Goal: Information Seeking & Learning: Learn about a topic

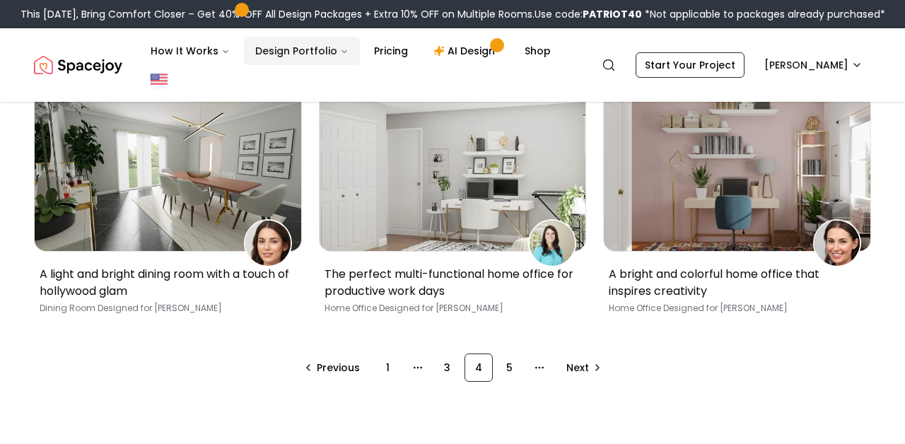
scroll to position [914, 0]
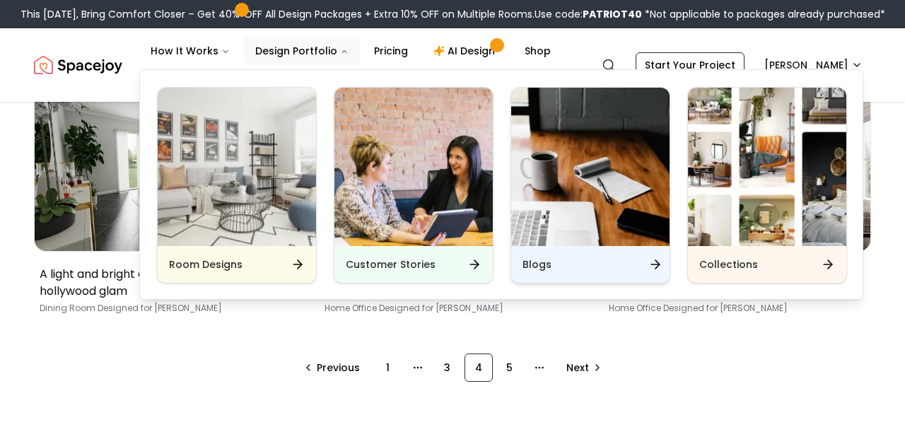
click at [534, 272] on div "Blogs" at bounding box center [590, 264] width 158 height 37
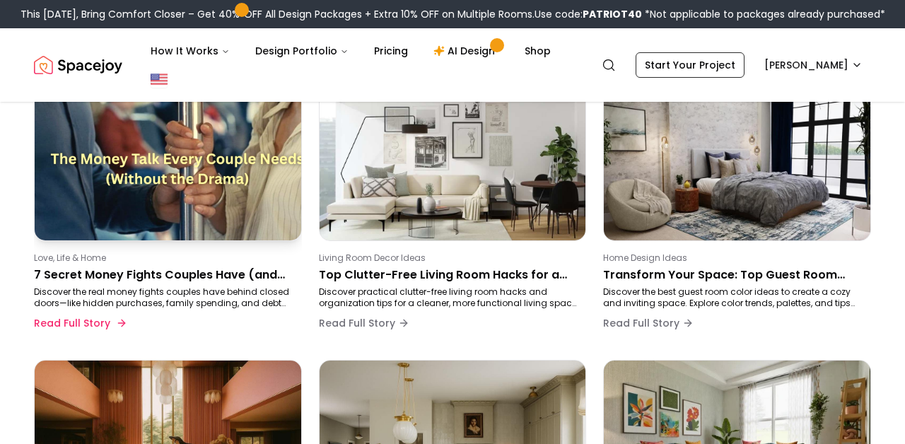
scroll to position [324, 0]
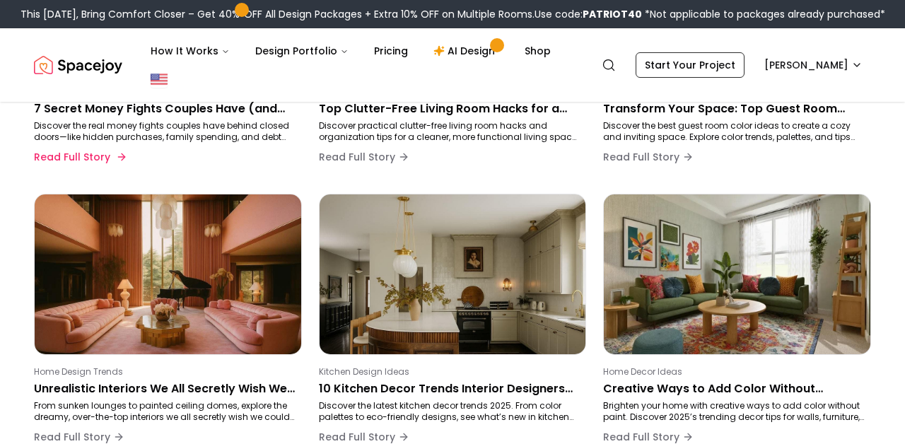
click at [183, 125] on p "Discover the real money fights couples have behind closed doors—like hidden pur…" at bounding box center [165, 131] width 262 height 23
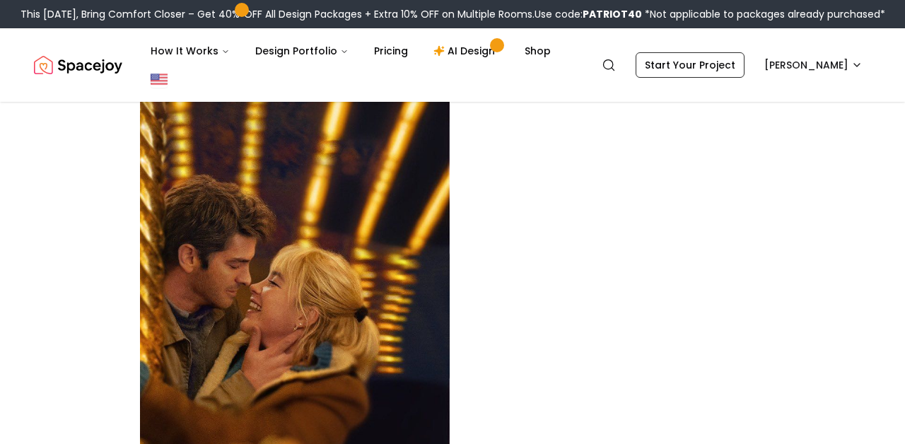
scroll to position [3852, 0]
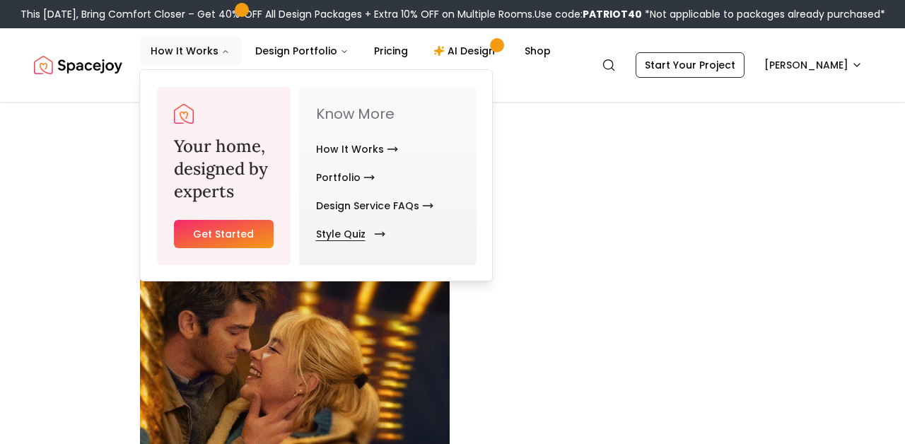
click at [347, 239] on link "Style Quiz" at bounding box center [348, 234] width 64 height 28
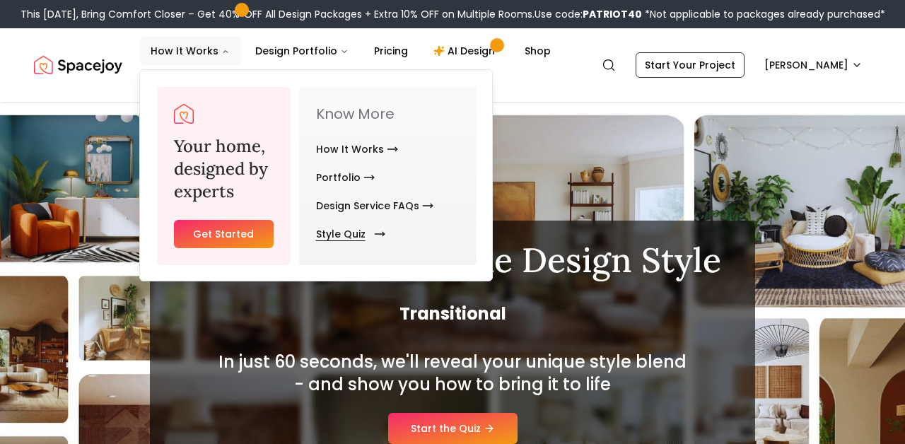
click at [340, 233] on link "Style Quiz" at bounding box center [348, 234] width 64 height 28
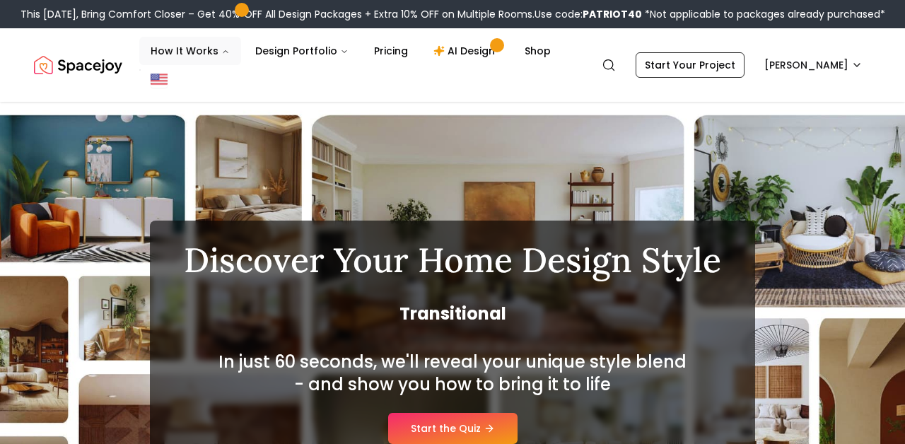
click at [101, 66] on img "Spacejoy" at bounding box center [78, 65] width 88 height 28
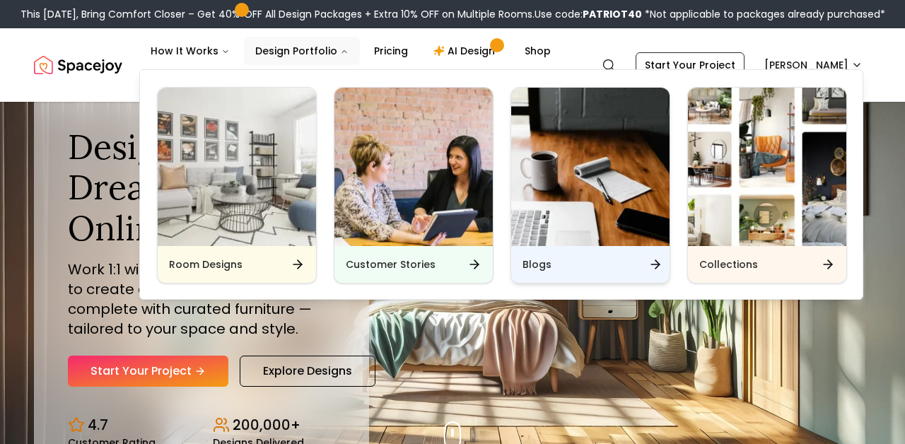
click at [535, 263] on h6 "Blogs" at bounding box center [537, 264] width 29 height 14
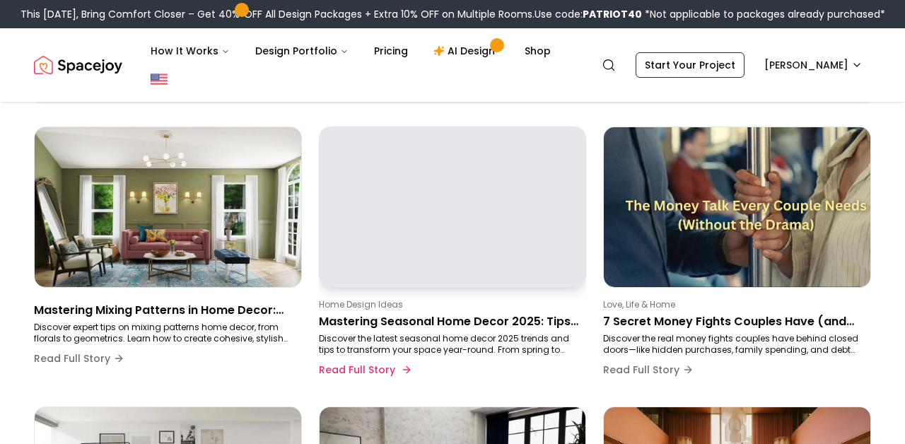
scroll to position [111, 0]
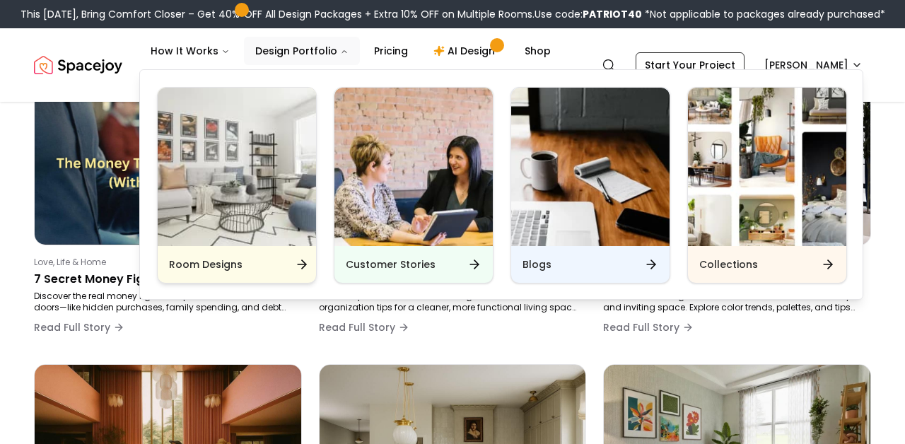
click at [279, 265] on div "Room Designs" at bounding box center [237, 264] width 158 height 37
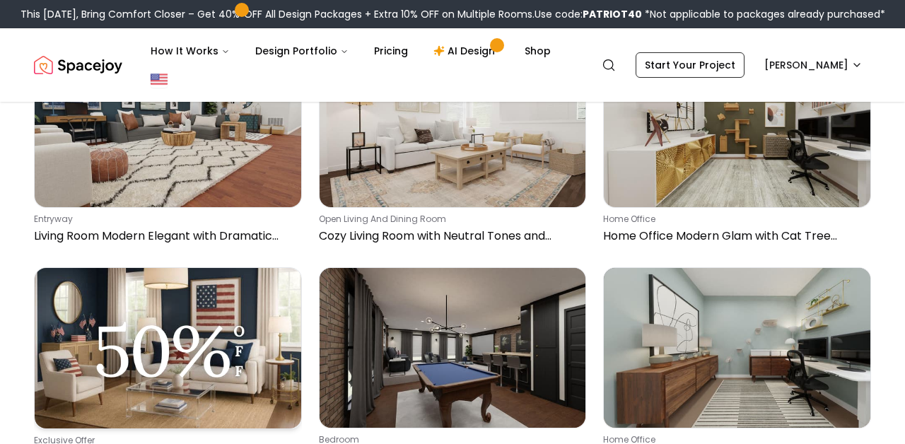
scroll to position [548, 0]
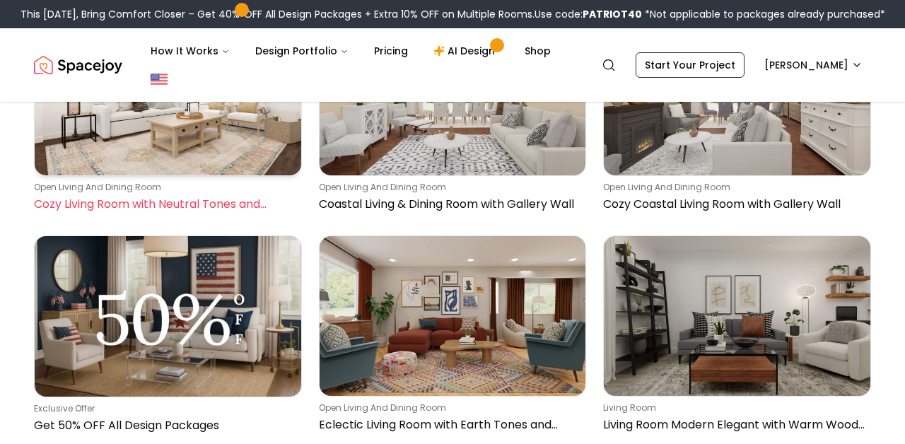
scroll to position [209, 0]
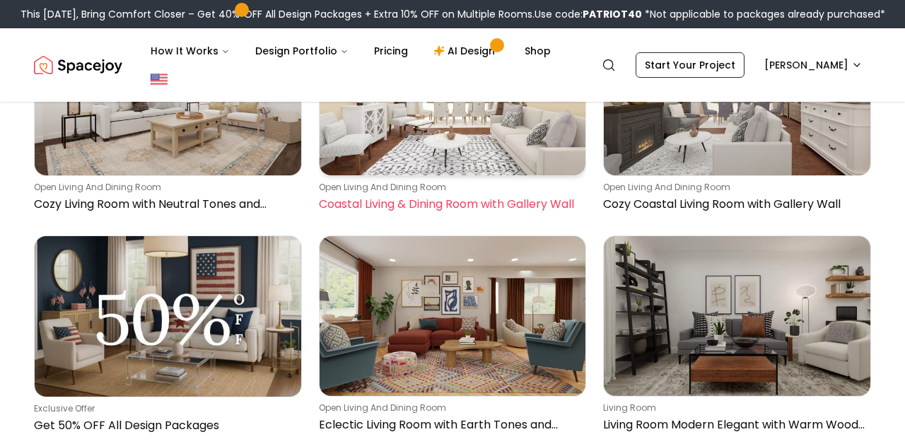
click at [365, 192] on p "open living and dining room" at bounding box center [450, 187] width 262 height 11
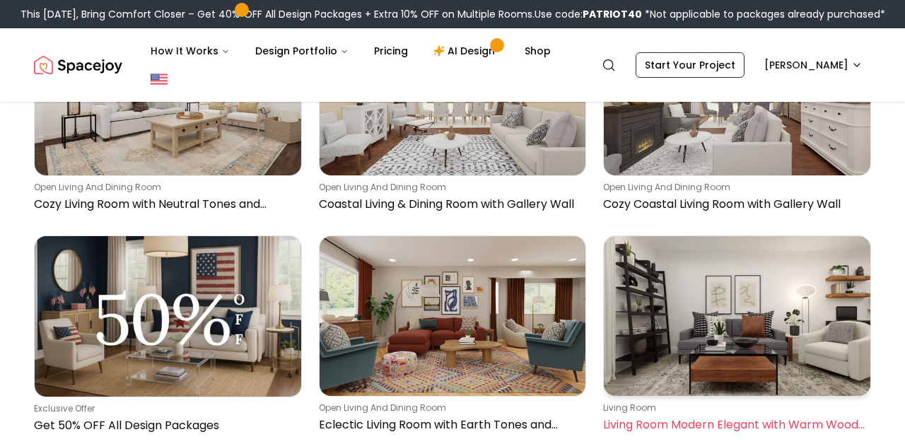
click at [722, 257] on img at bounding box center [737, 316] width 267 height 160
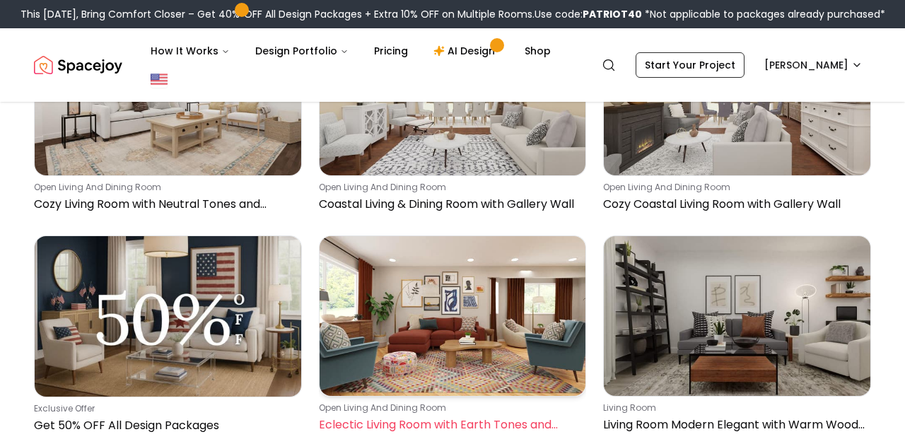
scroll to position [490, 0]
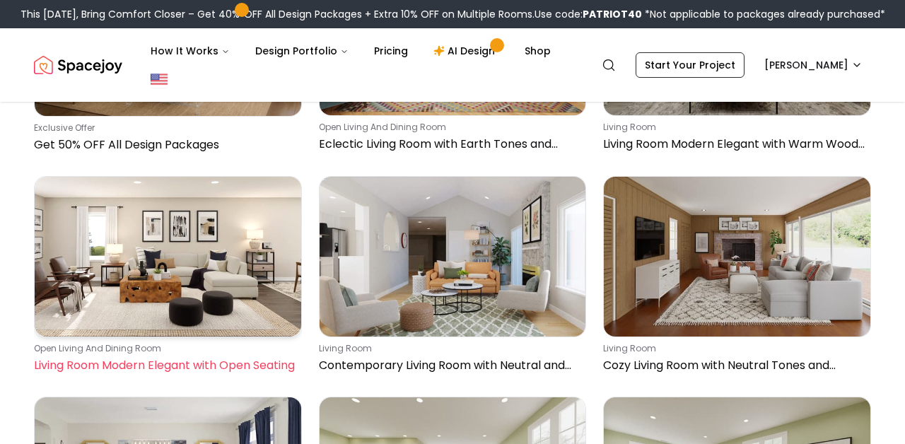
click at [105, 337] on link "open living and dining room Living Room Modern Elegant with Open Seating" at bounding box center [168, 278] width 268 height 204
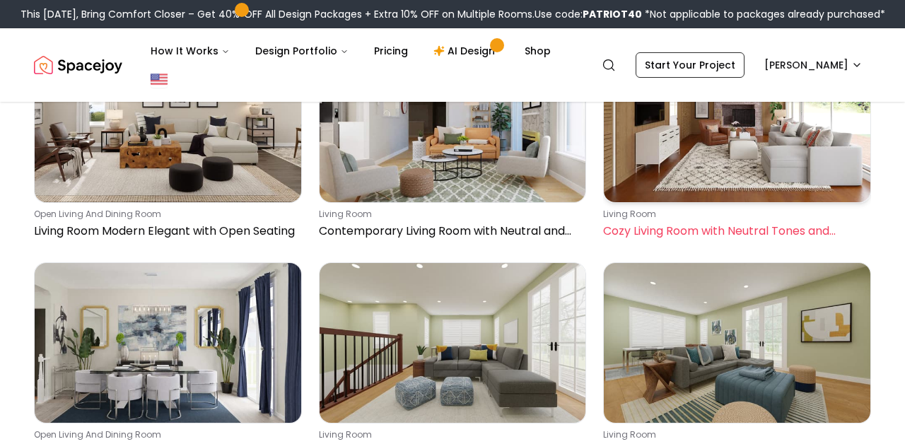
scroll to position [623, 0]
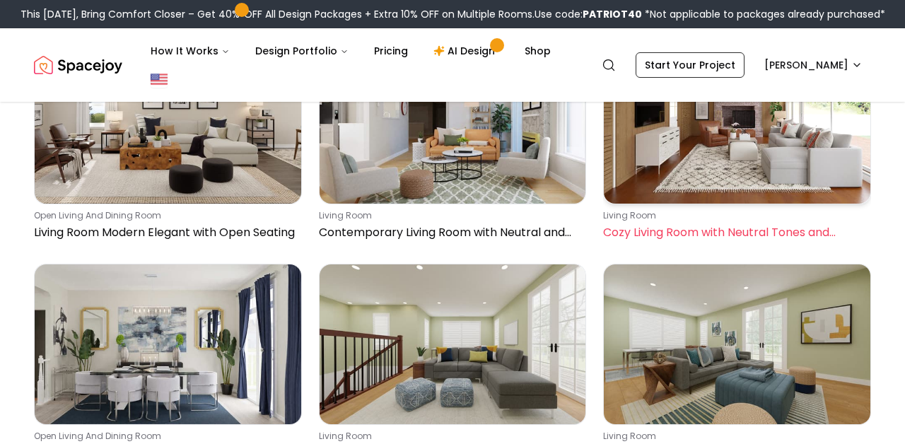
click at [619, 219] on p "living room" at bounding box center [734, 215] width 262 height 11
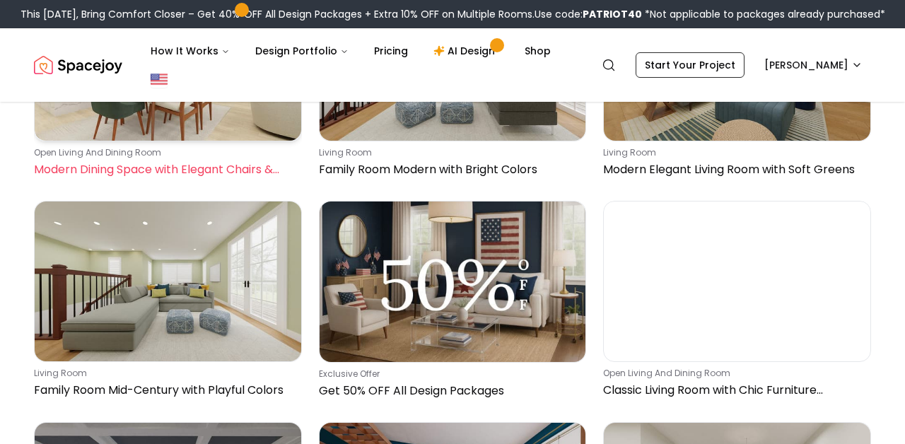
scroll to position [1129, 0]
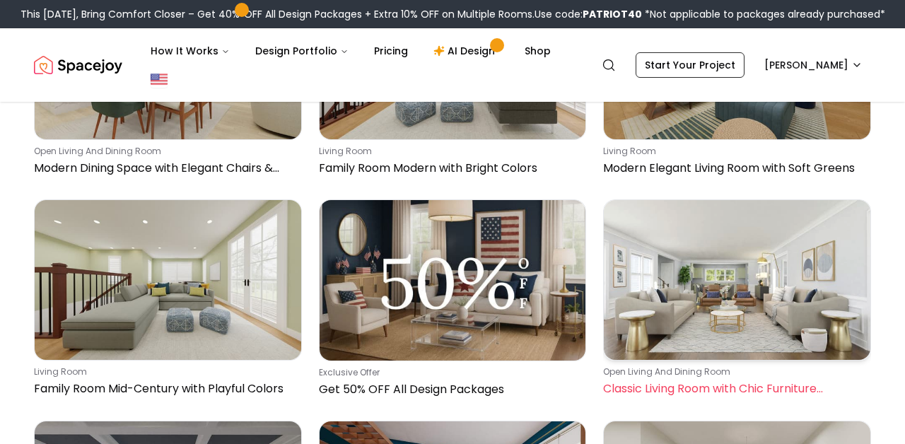
click at [716, 339] on img at bounding box center [737, 280] width 267 height 160
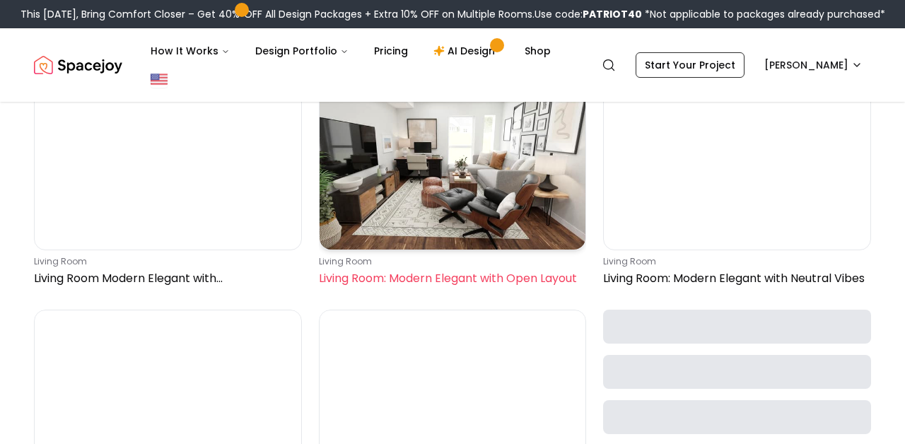
scroll to position [1682, 0]
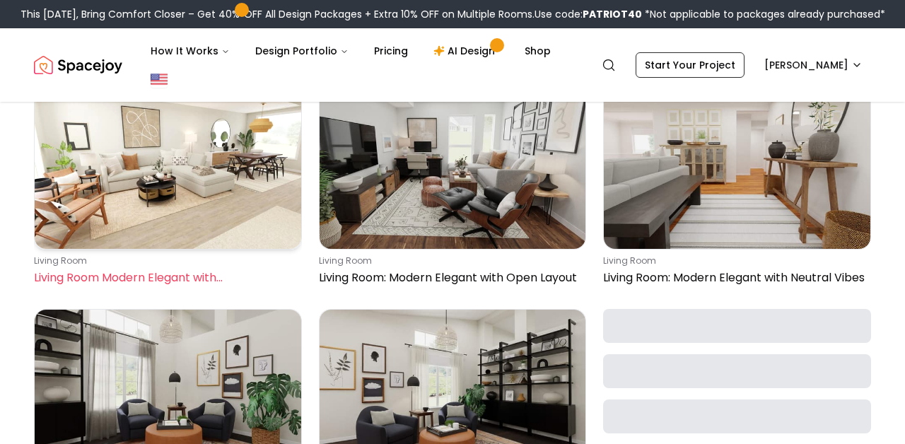
click at [204, 260] on p "living room" at bounding box center [165, 260] width 262 height 11
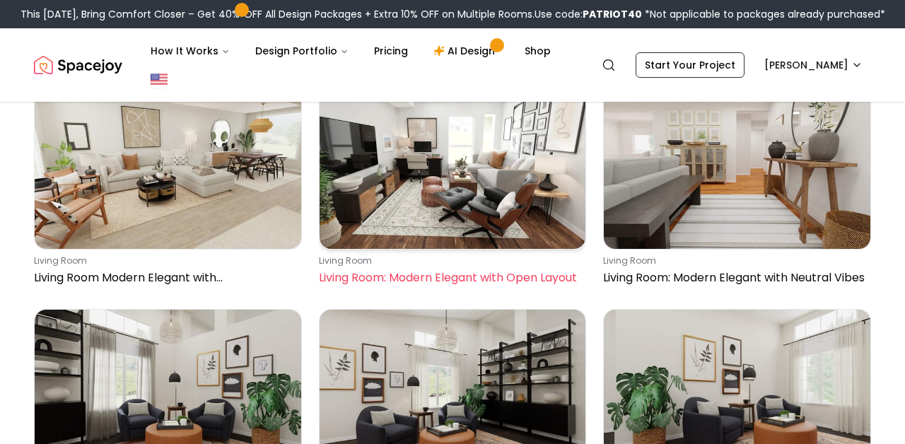
scroll to position [1758, 0]
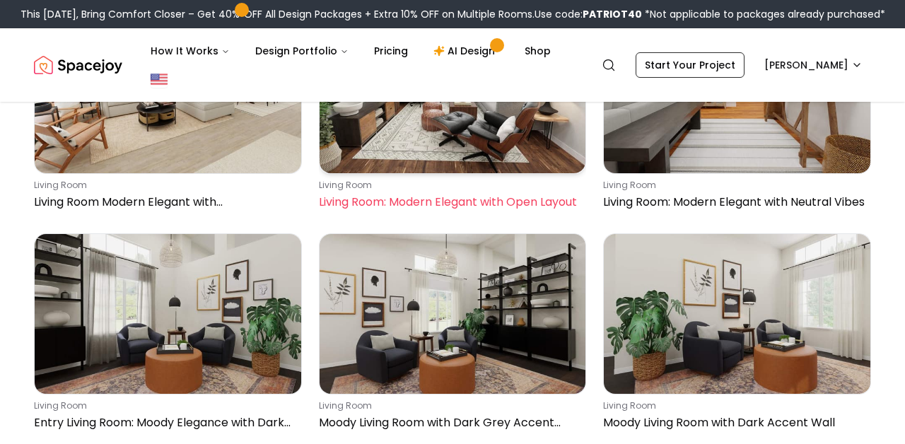
click at [398, 200] on p "Living Room: Modern Elegant with Open Layout" at bounding box center [450, 202] width 262 height 17
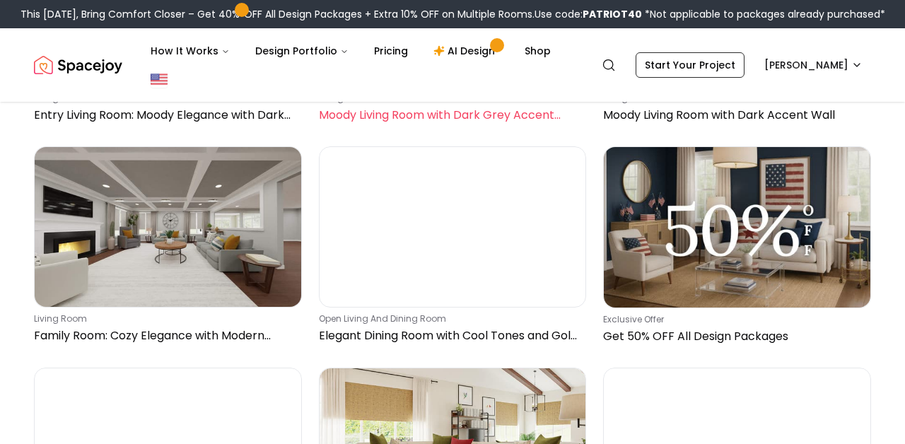
scroll to position [1892, 0]
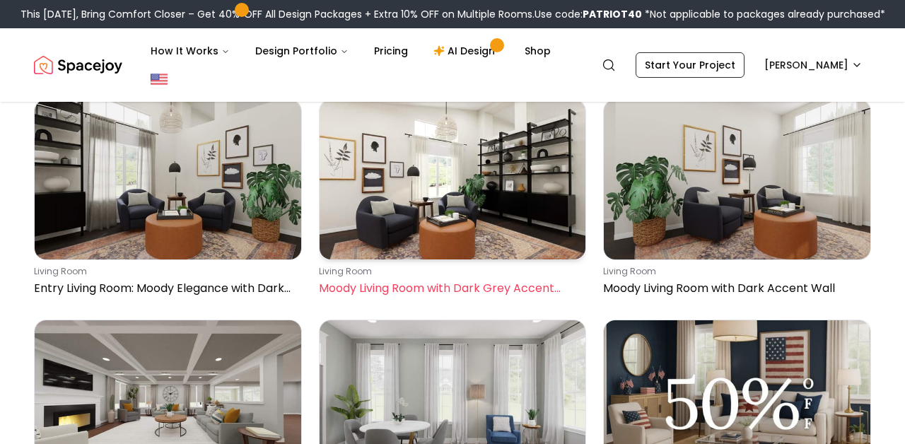
click at [456, 259] on img at bounding box center [453, 180] width 267 height 160
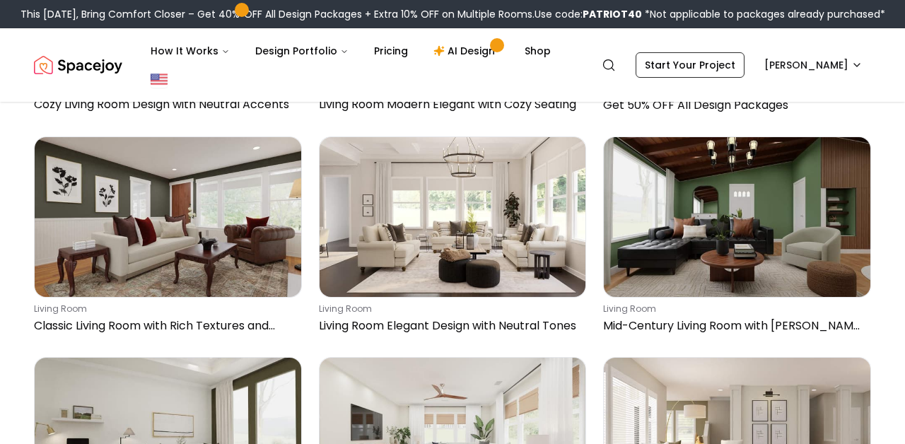
scroll to position [8058, 0]
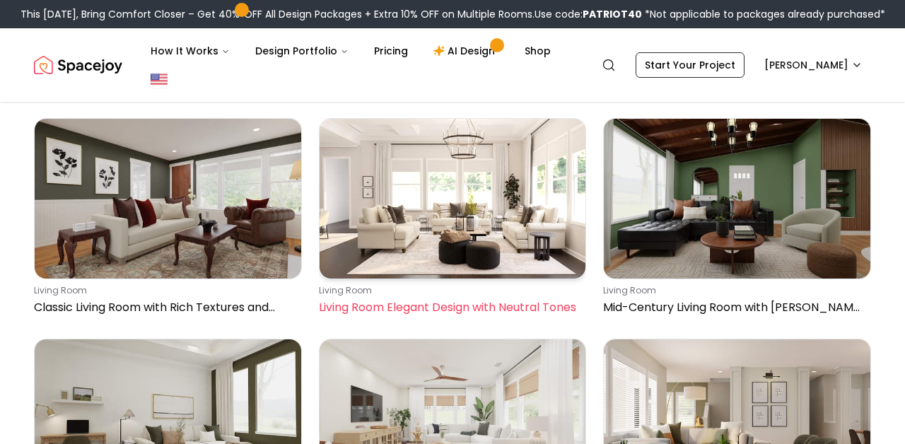
click at [427, 308] on p "Living Room Elegant Design with Neutral Tones" at bounding box center [450, 307] width 262 height 17
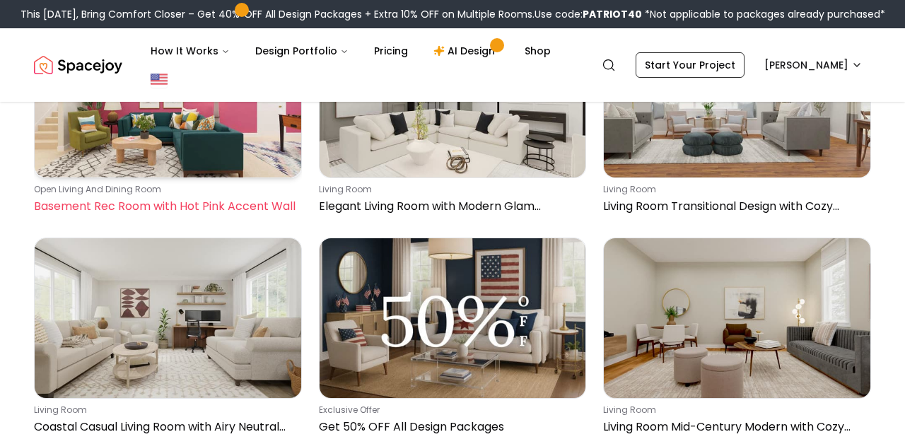
scroll to position [9769, 0]
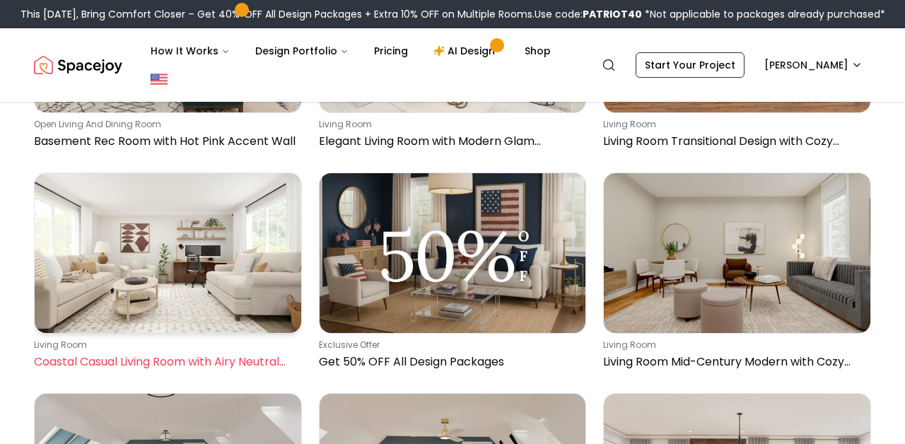
click at [185, 354] on p "Coastal Casual Living Room with Airy Neutral Palette" at bounding box center [165, 362] width 262 height 17
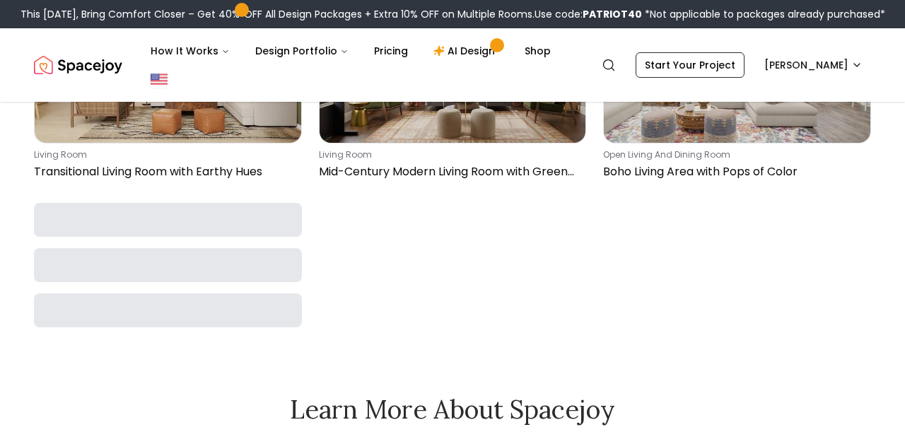
scroll to position [14388, 0]
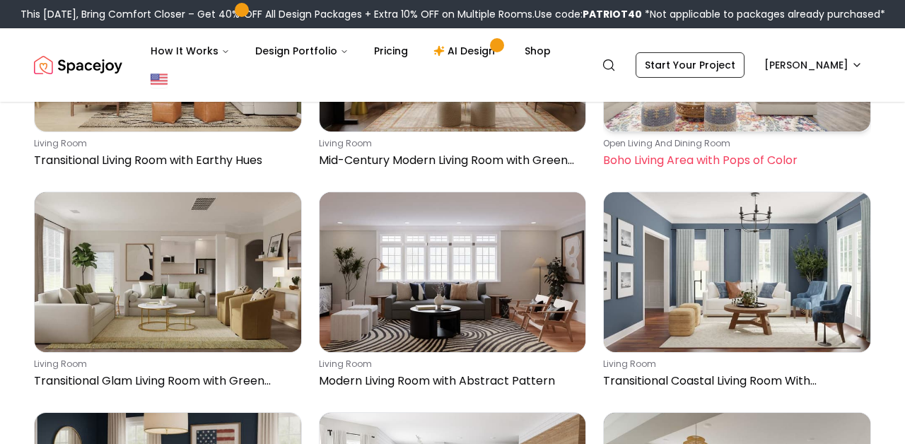
click at [690, 159] on p "Boho Living Area with Pops of Color" at bounding box center [734, 160] width 262 height 17
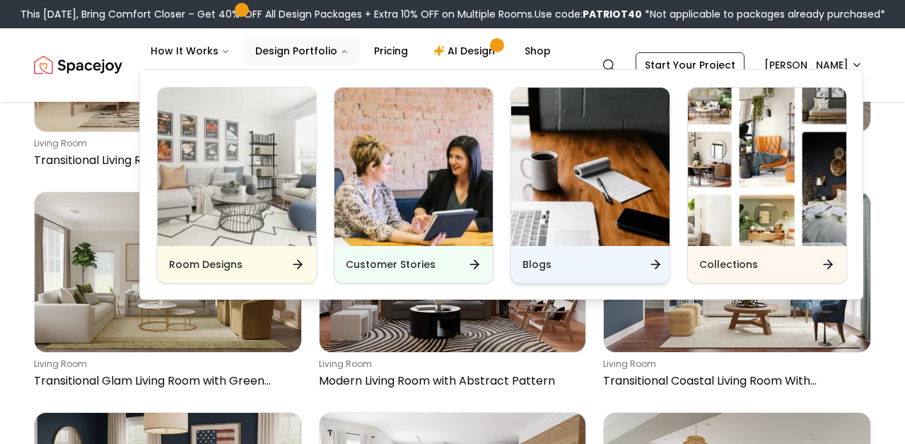
click at [537, 266] on h6 "Blogs" at bounding box center [537, 264] width 29 height 14
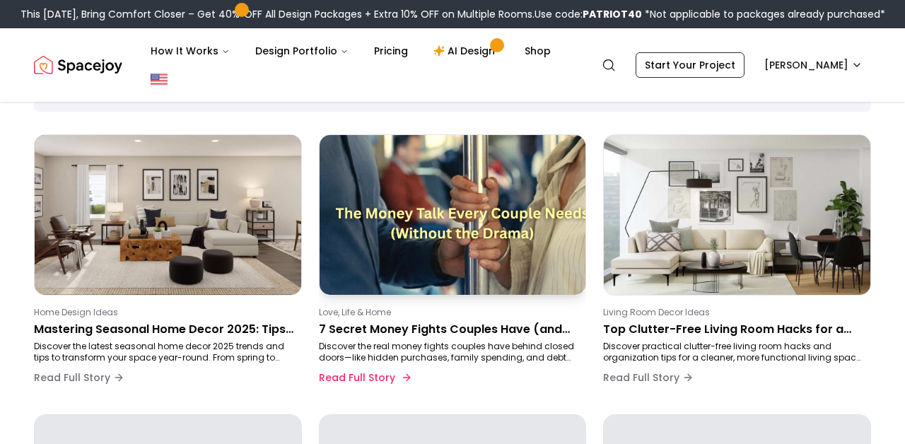
scroll to position [103, 0]
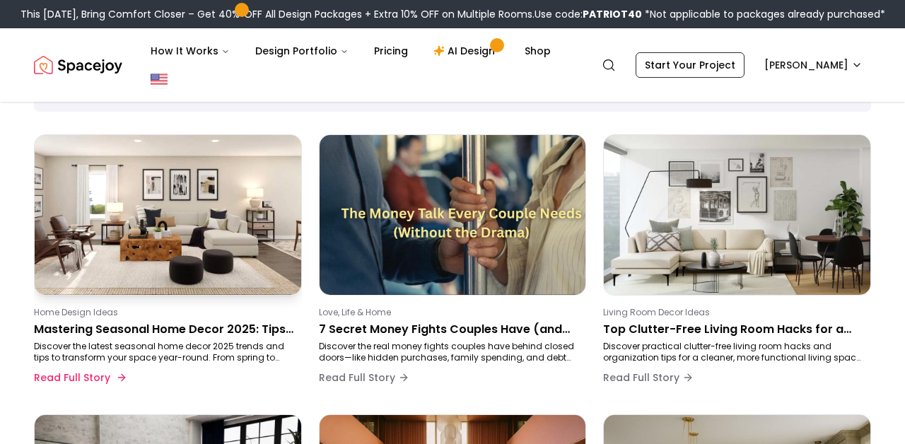
click at [195, 350] on p "Discover the latest seasonal home decor 2025 trends and tips to transform your …" at bounding box center [165, 352] width 262 height 23
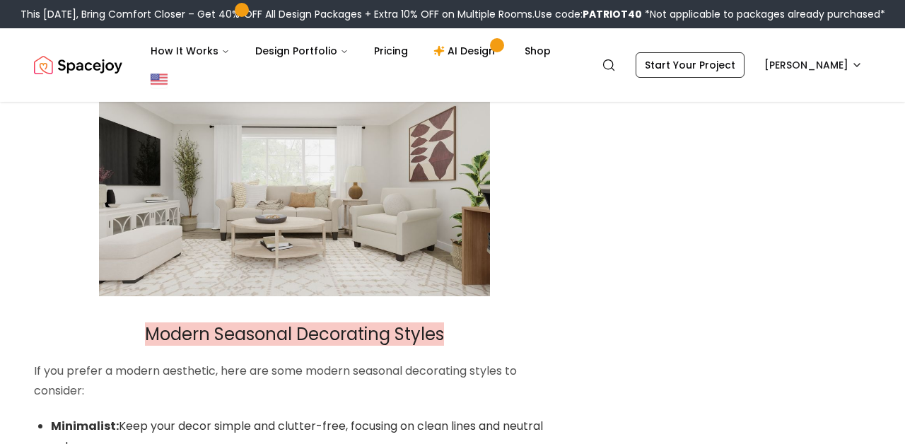
scroll to position [3196, 0]
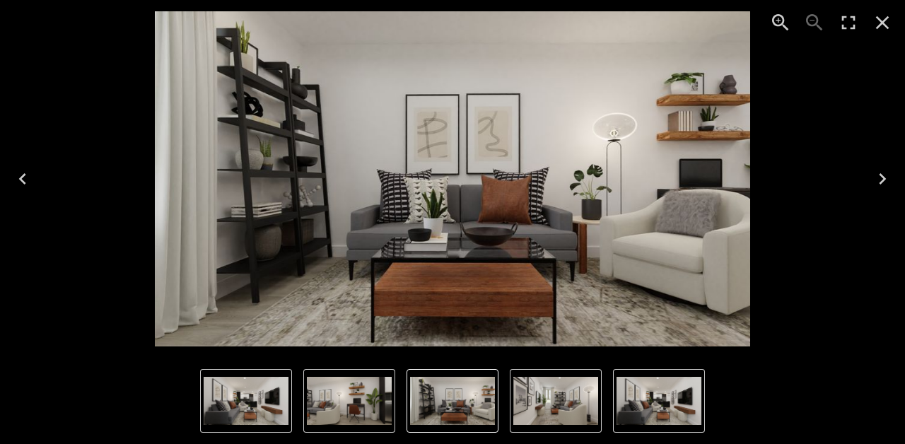
scroll to position [92, 0]
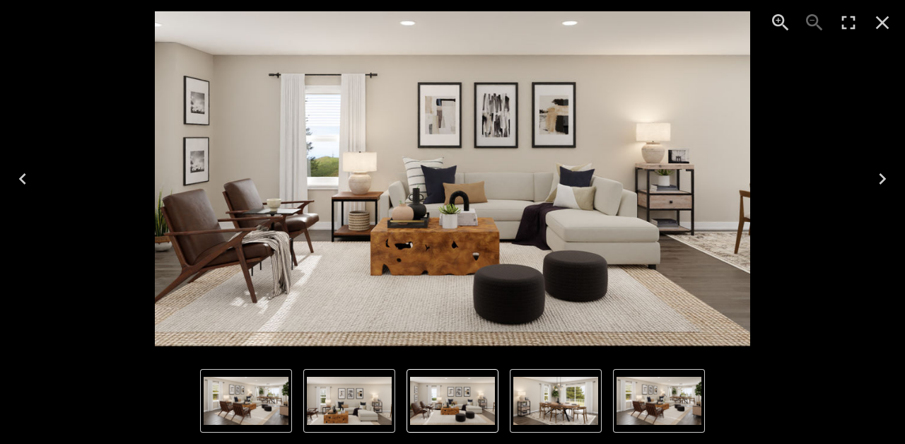
scroll to position [125, 0]
click at [884, 23] on icon "Close" at bounding box center [882, 22] width 13 height 13
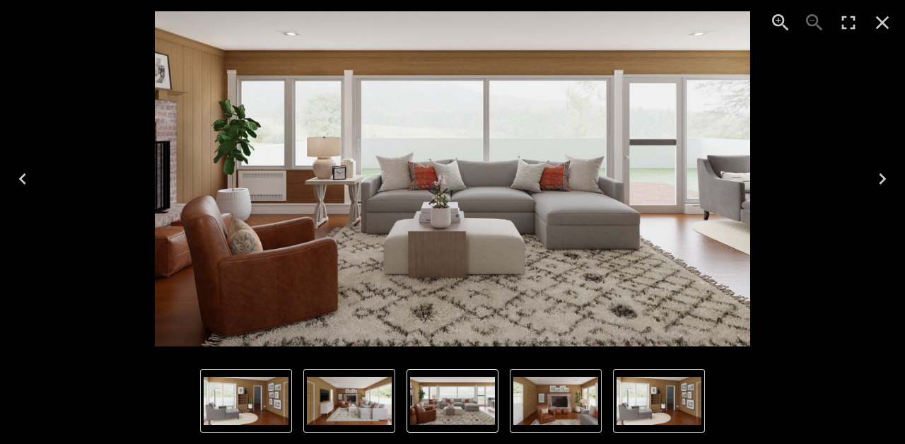
click at [881, 23] on icon "Close" at bounding box center [882, 22] width 23 height 23
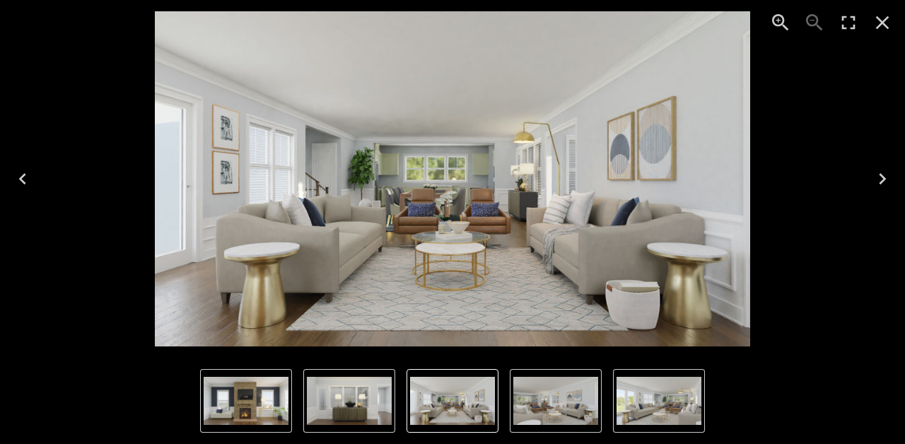
click at [648, 151] on img "1 of 5" at bounding box center [453, 178] width 596 height 335
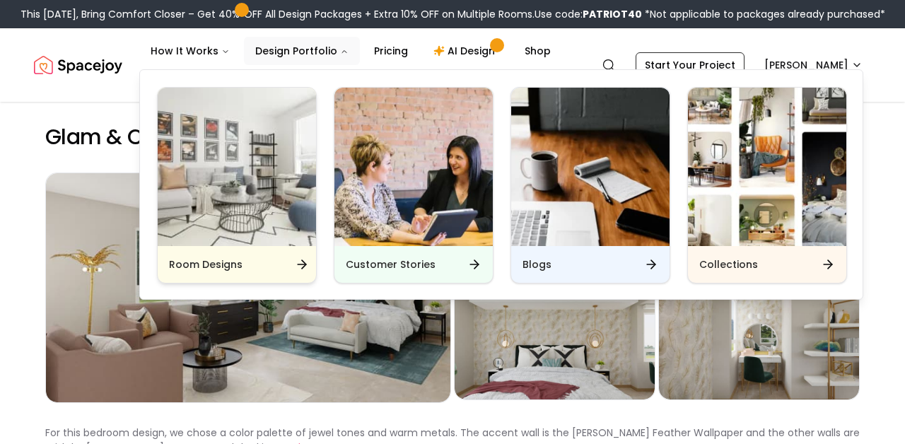
click at [265, 252] on div "Room Designs" at bounding box center [237, 264] width 158 height 37
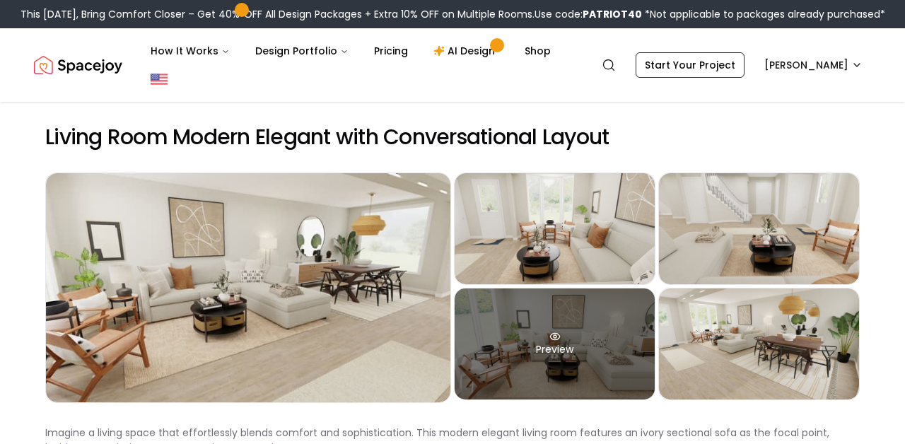
click at [521, 351] on div "Preview" at bounding box center [555, 344] width 200 height 111
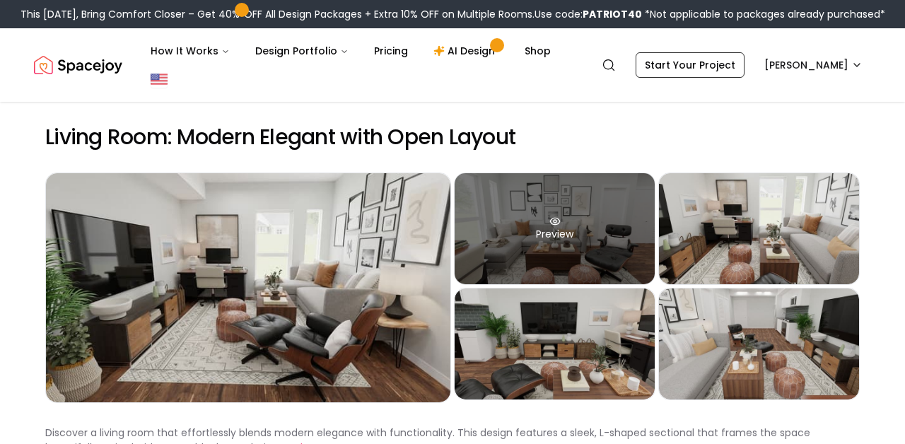
click at [535, 275] on div "Preview" at bounding box center [555, 228] width 200 height 111
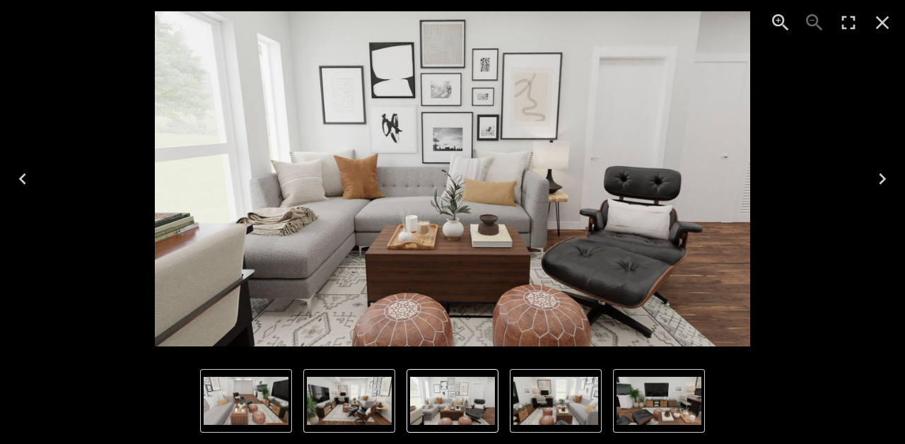
click at [883, 31] on icon "Close" at bounding box center [882, 22] width 23 height 23
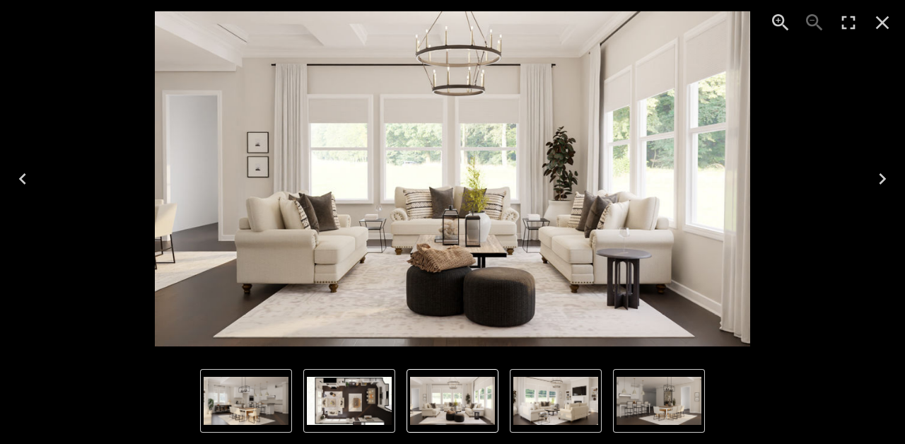
click at [881, 23] on icon "Close" at bounding box center [882, 22] width 23 height 23
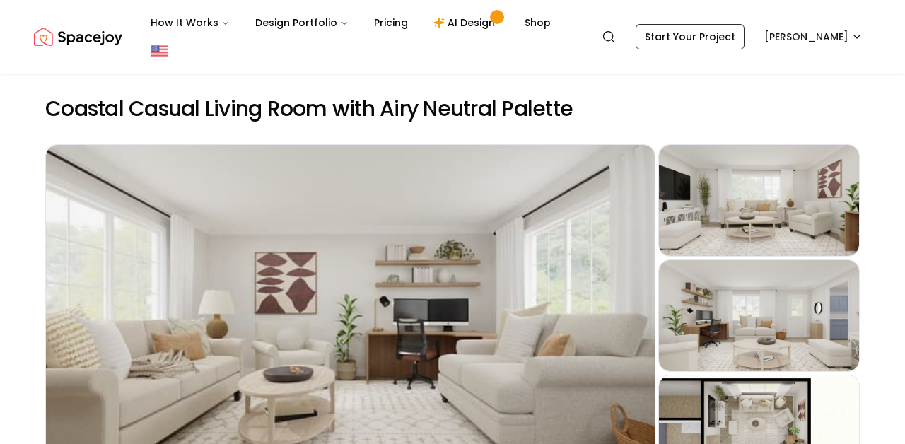
click at [685, 220] on div "Preview" at bounding box center [759, 200] width 200 height 111
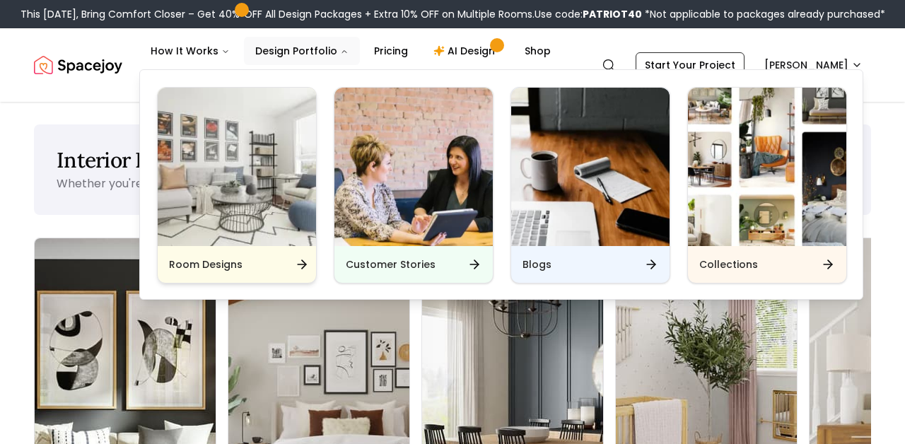
click at [278, 252] on div "Room Designs" at bounding box center [237, 264] width 158 height 37
click at [279, 257] on div "Room Designs" at bounding box center [237, 264] width 158 height 37
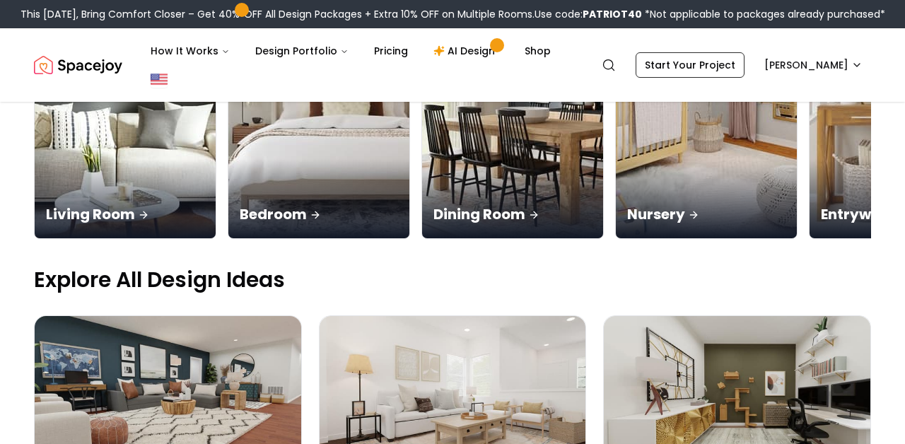
scroll to position [315, 0]
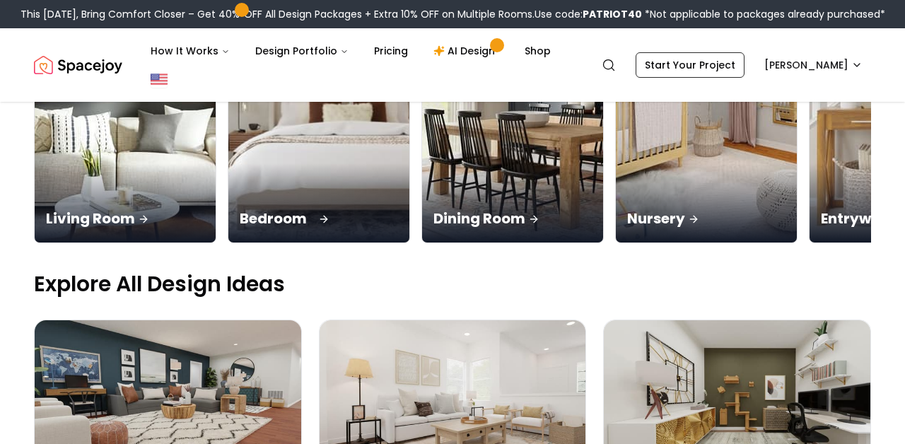
click at [318, 214] on icon at bounding box center [323, 219] width 11 height 11
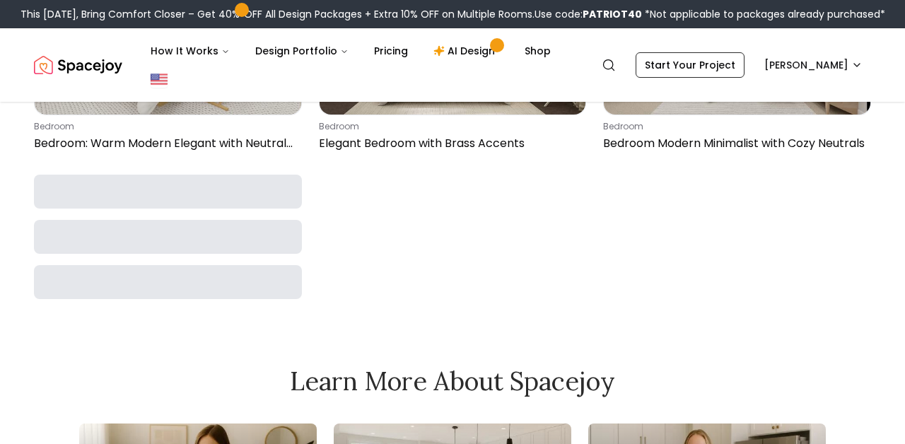
scroll to position [2958, 0]
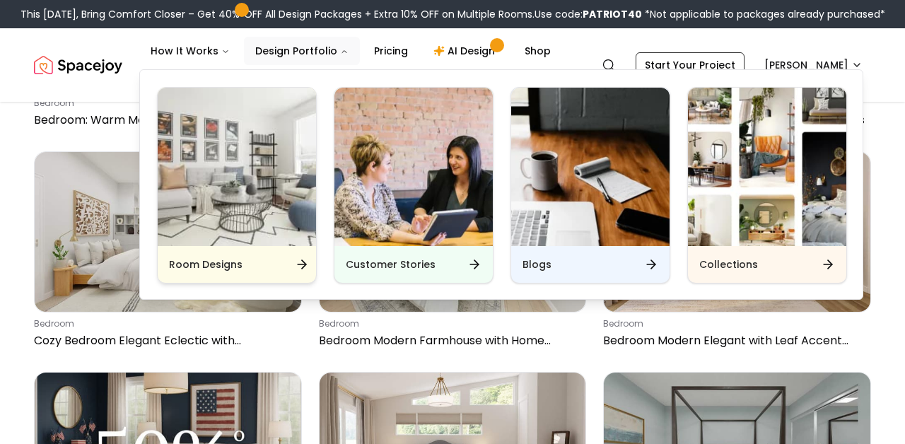
click at [258, 232] on img "Main" at bounding box center [237, 167] width 158 height 158
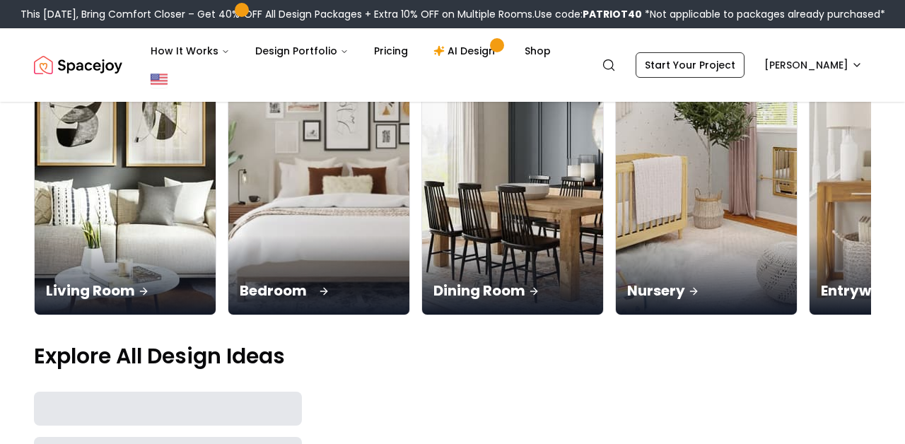
scroll to position [243, 0]
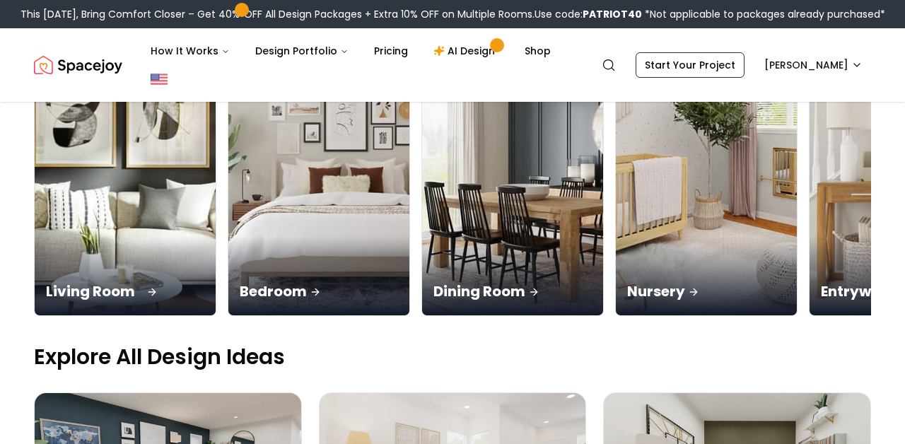
click at [155, 233] on img at bounding box center [125, 156] width 190 height 336
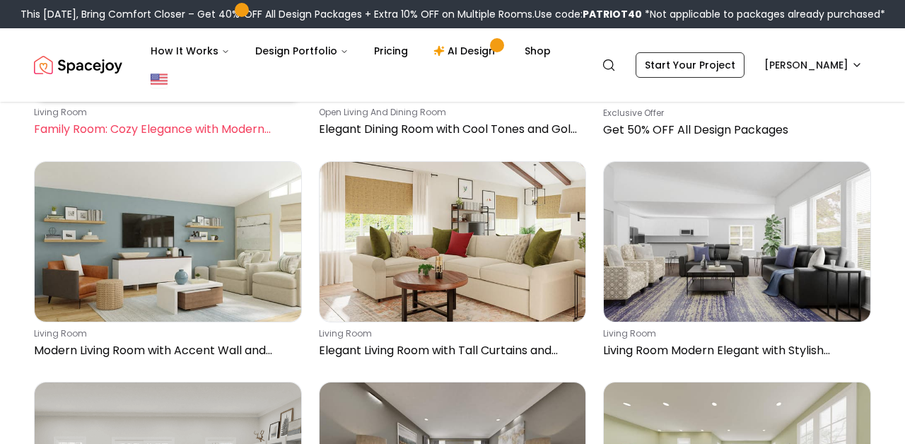
scroll to position [2270, 0]
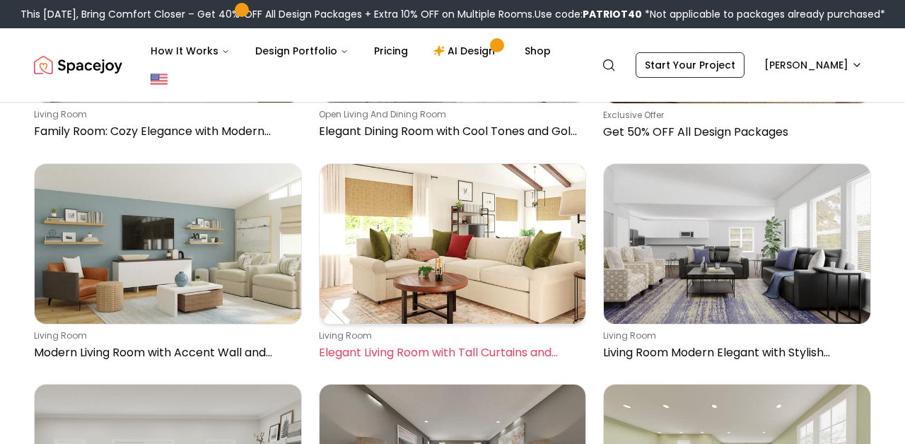
click at [368, 341] on p "living room" at bounding box center [450, 335] width 262 height 11
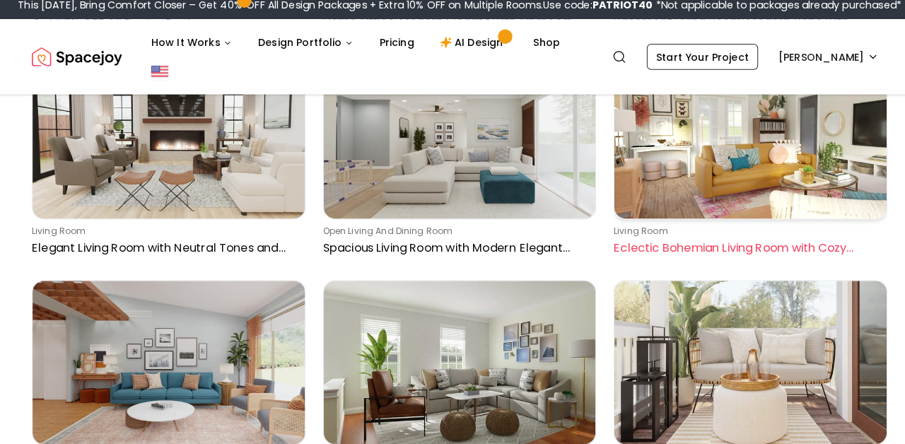
scroll to position [3475, 0]
click at [664, 243] on p "Eclectic Bohemian Living Room with Cozy Seating" at bounding box center [734, 251] width 262 height 17
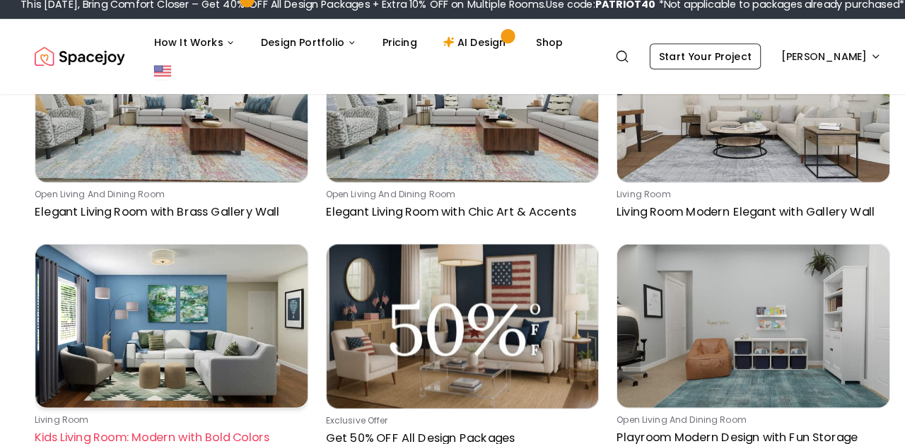
scroll to position [7072, 0]
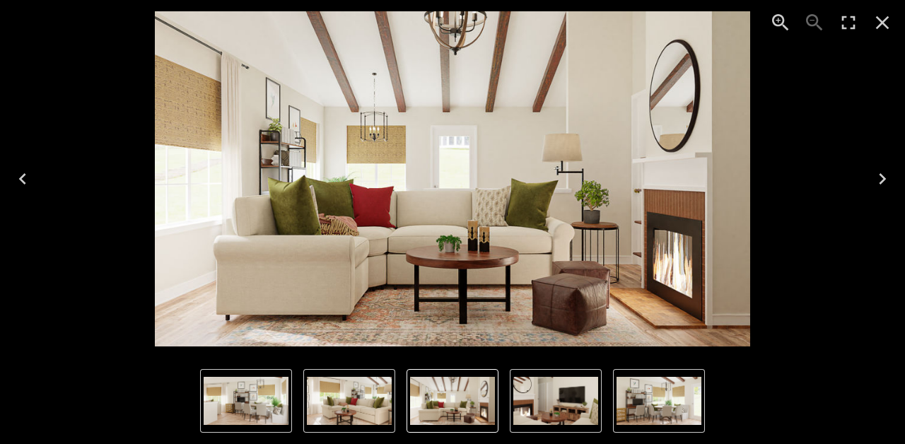
click at [870, 23] on button "Close" at bounding box center [883, 23] width 34 height 34
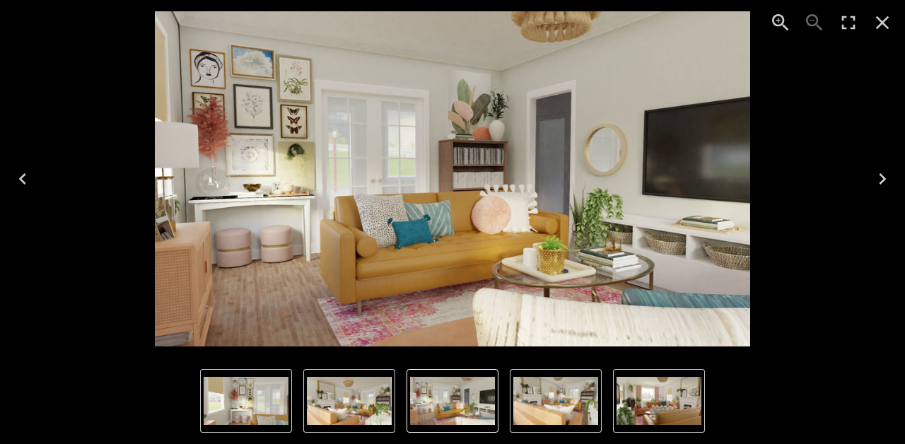
click at [882, 25] on icon "Close" at bounding box center [882, 22] width 23 height 23
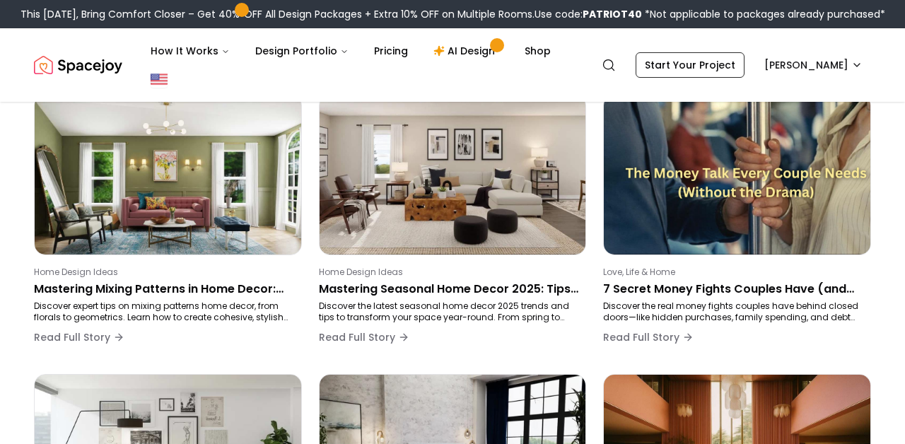
scroll to position [142, 0]
